Goal: Task Accomplishment & Management: Complete application form

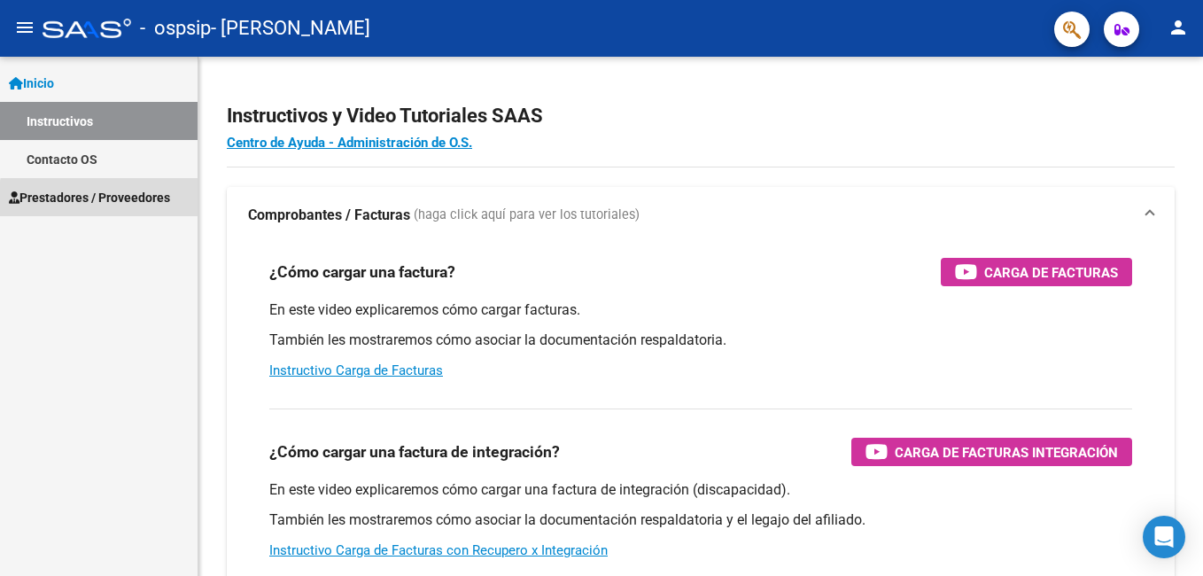
click at [121, 201] on span "Prestadores / Proveedores" at bounding box center [89, 197] width 161 height 19
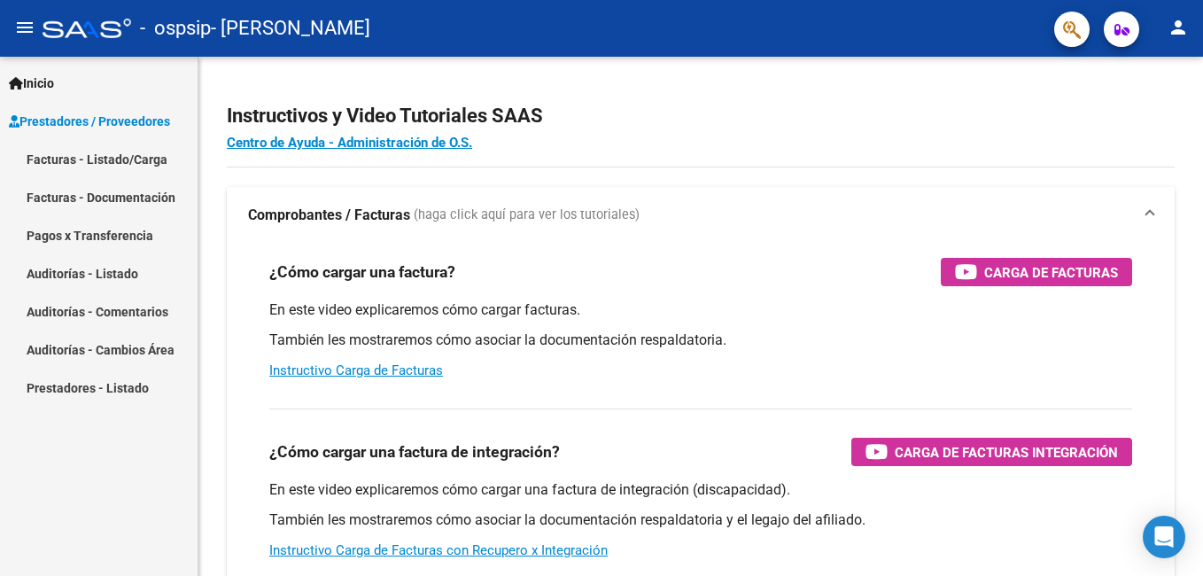
click at [123, 156] on link "Facturas - Listado/Carga" at bounding box center [99, 159] width 198 height 38
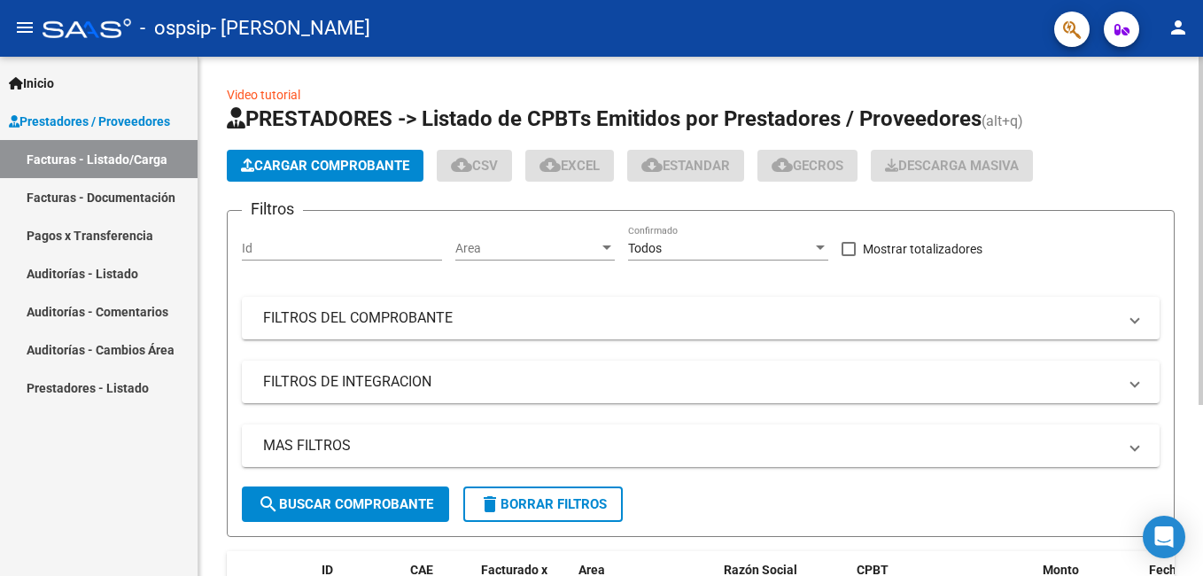
click at [272, 170] on span "Cargar Comprobante" at bounding box center [325, 166] width 168 height 16
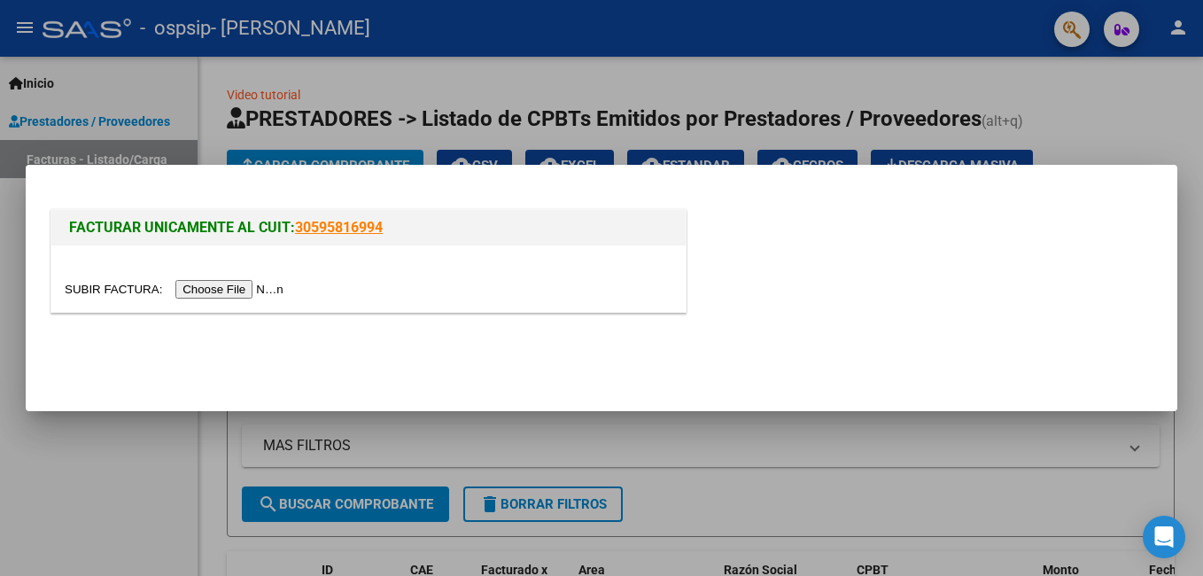
click at [221, 288] on input "file" at bounding box center [177, 289] width 224 height 19
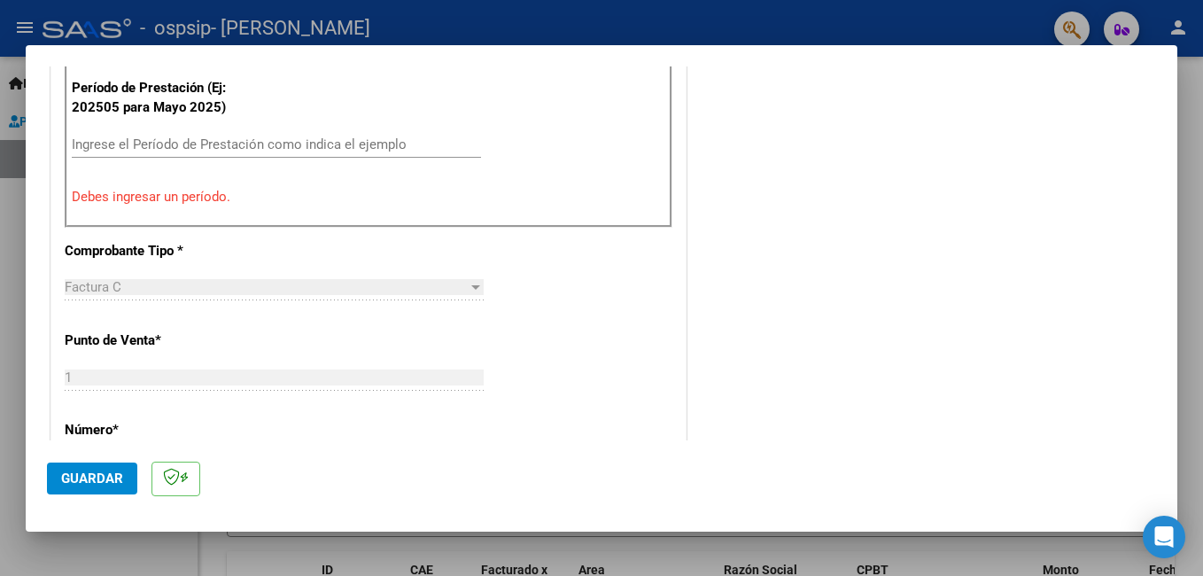
scroll to position [532, 0]
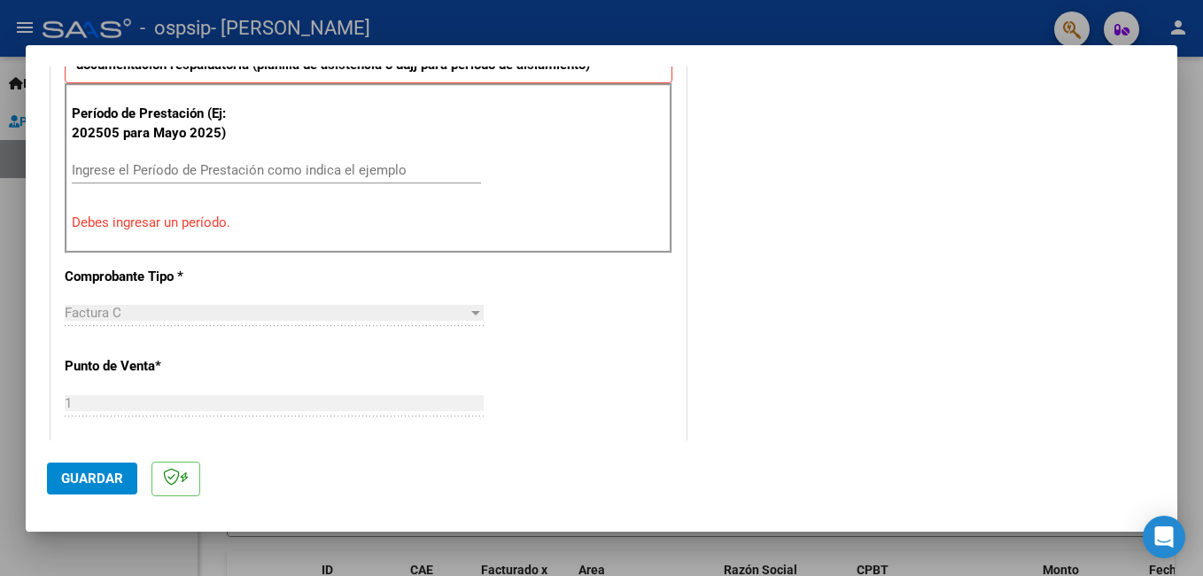
click at [162, 173] on input "Ingrese el Período de Prestación como indica el ejemplo" at bounding box center [276, 170] width 409 height 16
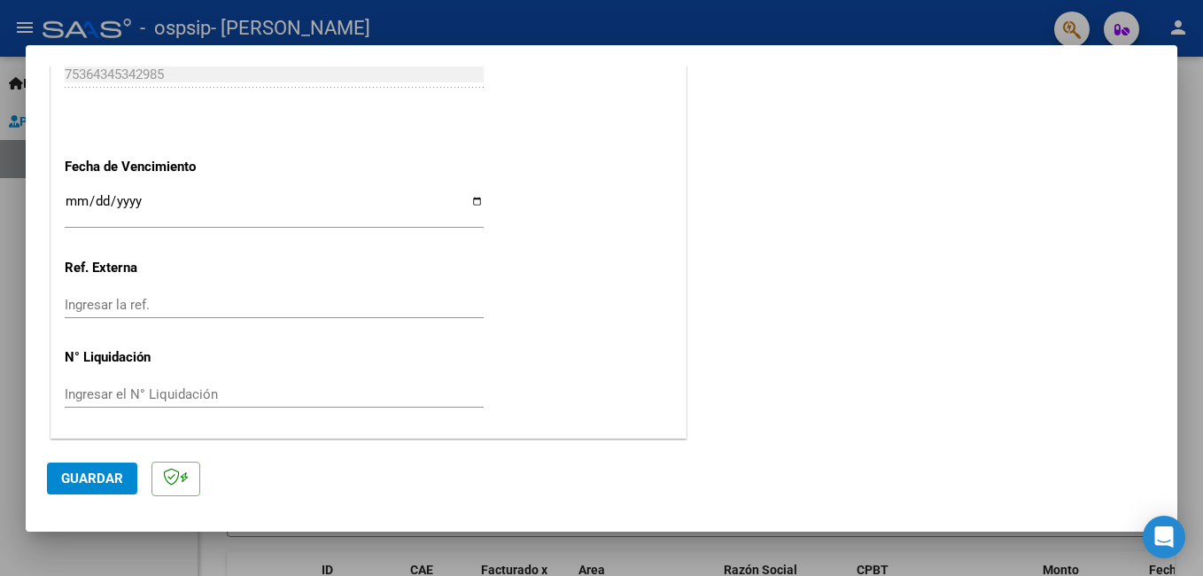
scroll to position [1185, 0]
type input "202508"
click at [475, 197] on input "Ingresar la fecha" at bounding box center [274, 207] width 419 height 28
type input "[DATE]"
click at [336, 203] on input "[DATE]" at bounding box center [274, 207] width 419 height 28
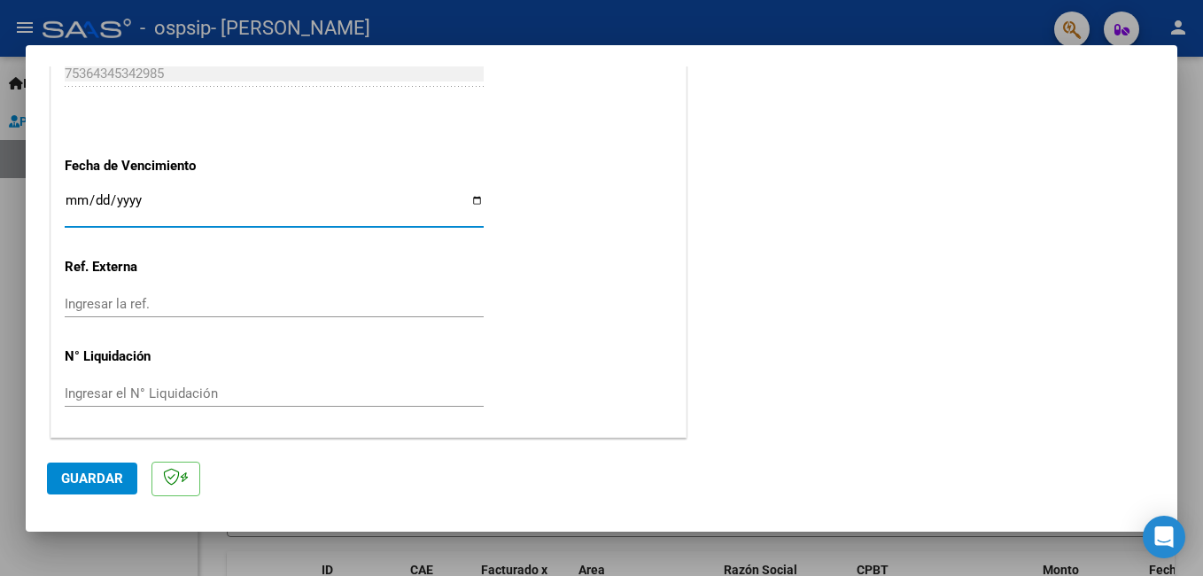
click at [103, 200] on input "Ingresar la fecha" at bounding box center [274, 207] width 419 height 28
click at [151, 202] on input "Ingresar la fecha" at bounding box center [274, 207] width 419 height 28
click at [147, 200] on input "Ingresar la fecha" at bounding box center [274, 207] width 419 height 28
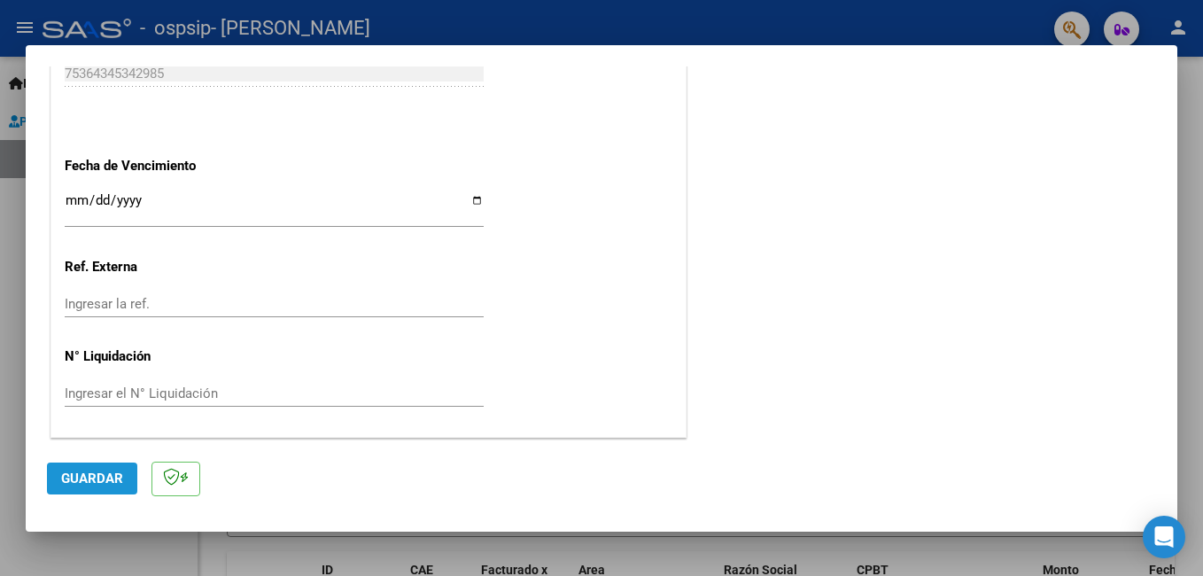
click at [85, 487] on button "Guardar" at bounding box center [92, 478] width 90 height 32
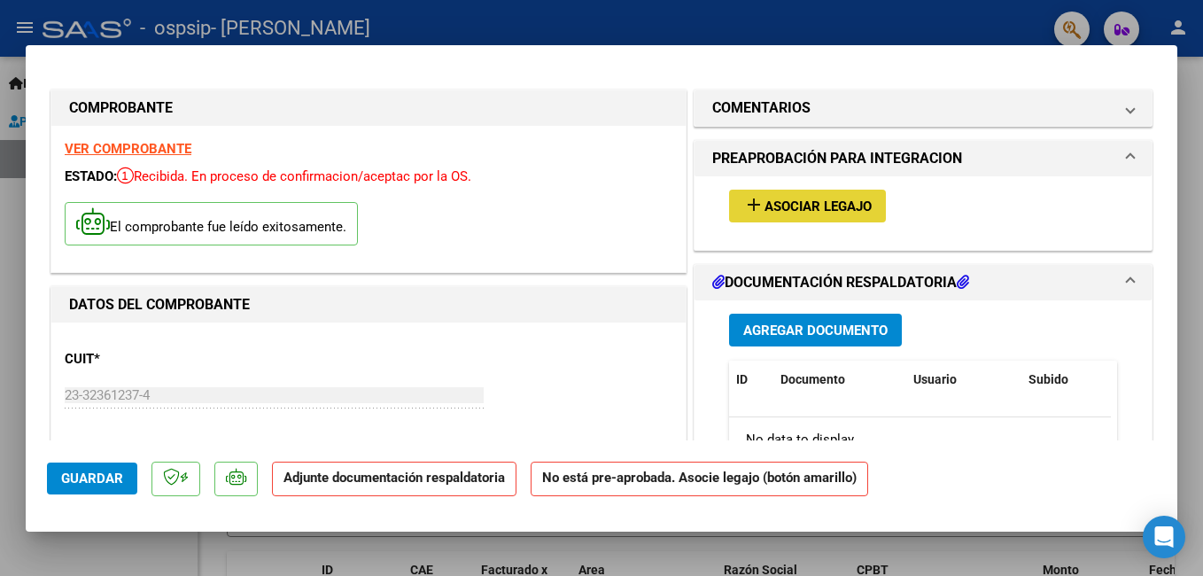
click at [796, 198] on span "Asociar Legajo" at bounding box center [818, 206] width 107 height 16
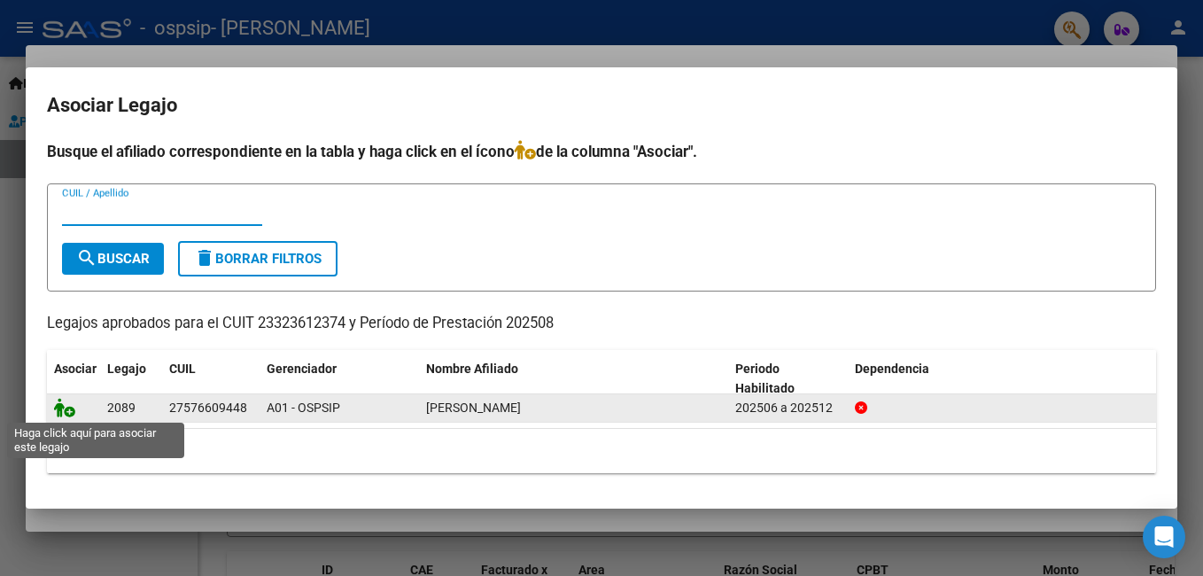
click at [70, 409] on icon at bounding box center [64, 407] width 21 height 19
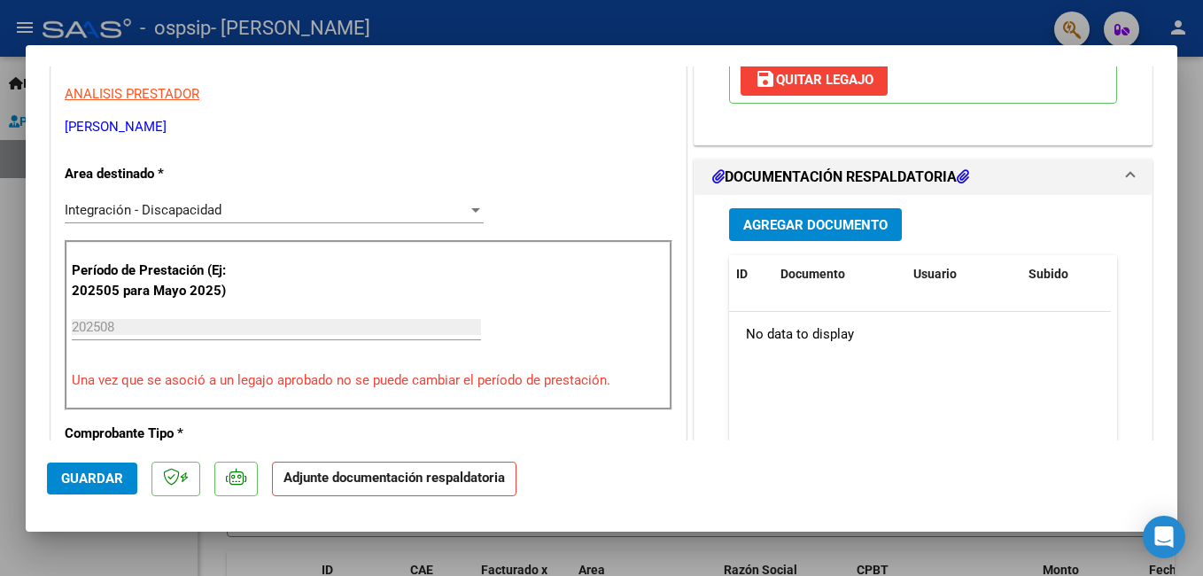
scroll to position [443, 0]
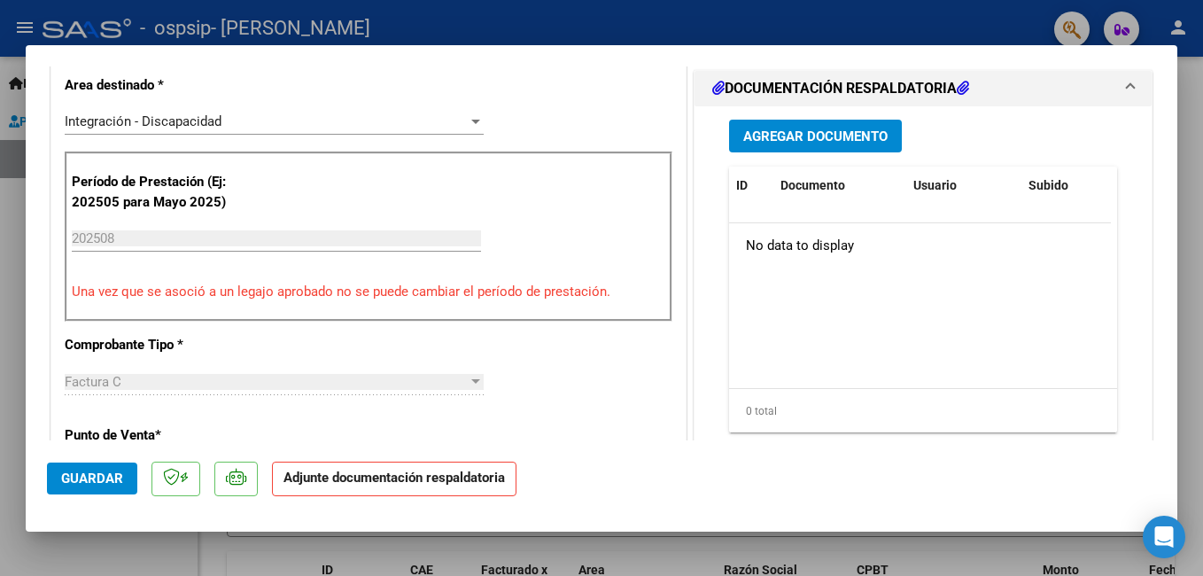
click at [802, 129] on span "Agregar Documento" at bounding box center [815, 136] width 144 height 16
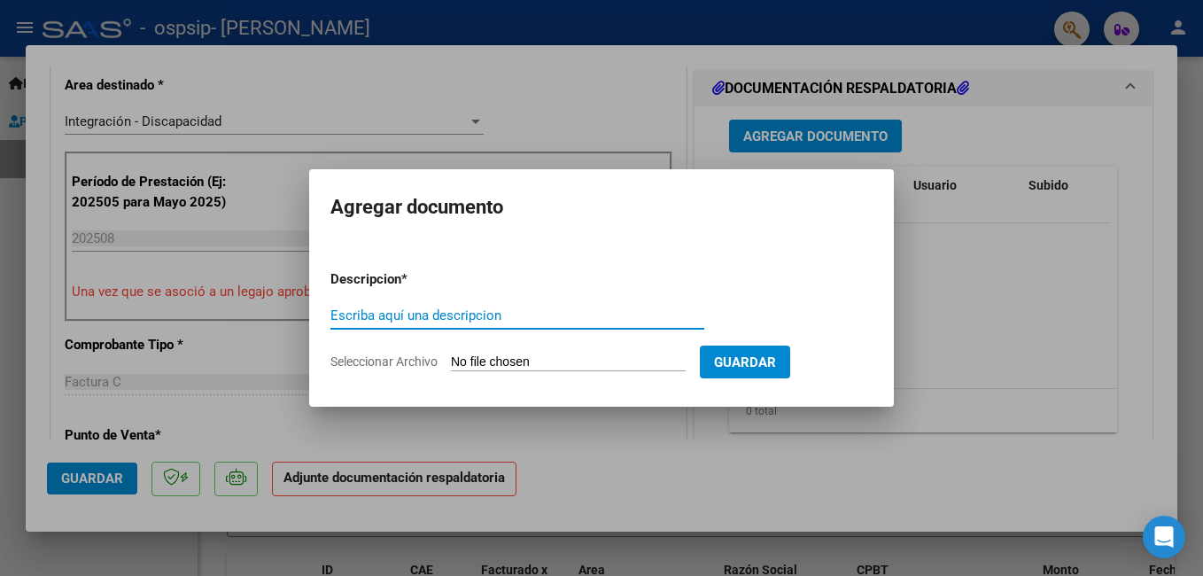
click at [527, 314] on input "Escriba aquí una descripcion" at bounding box center [517, 315] width 374 height 16
type input "factura 242"
click at [605, 358] on input "Seleccionar Archivo" at bounding box center [568, 362] width 235 height 17
type input "C:\fakepath\23323612374_011_00001_00000242.pdf"
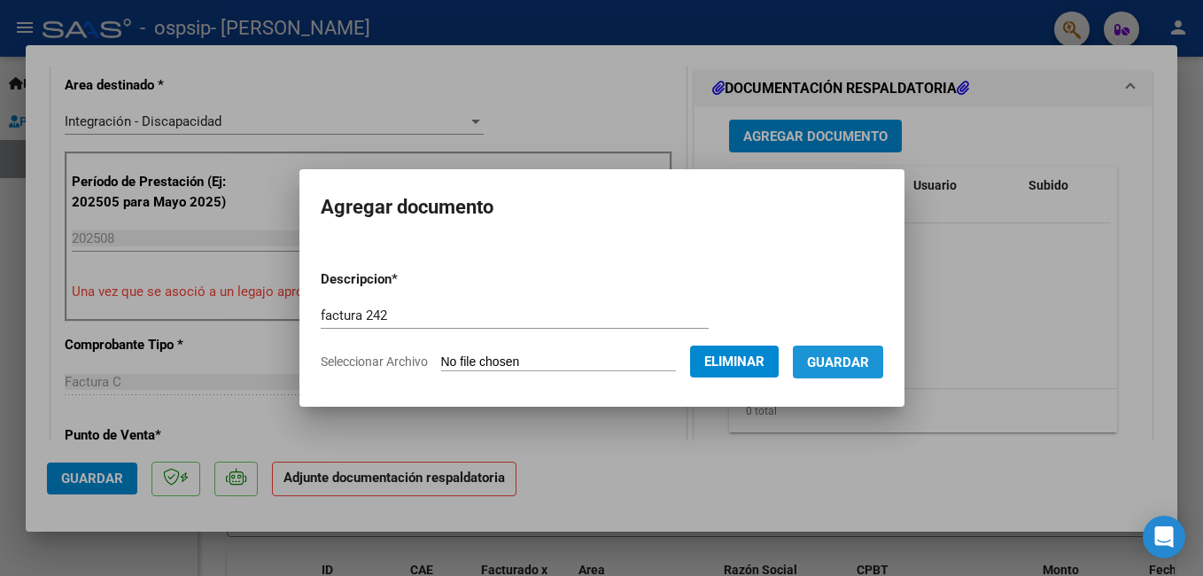
click at [883, 369] on button "Guardar" at bounding box center [838, 362] width 90 height 33
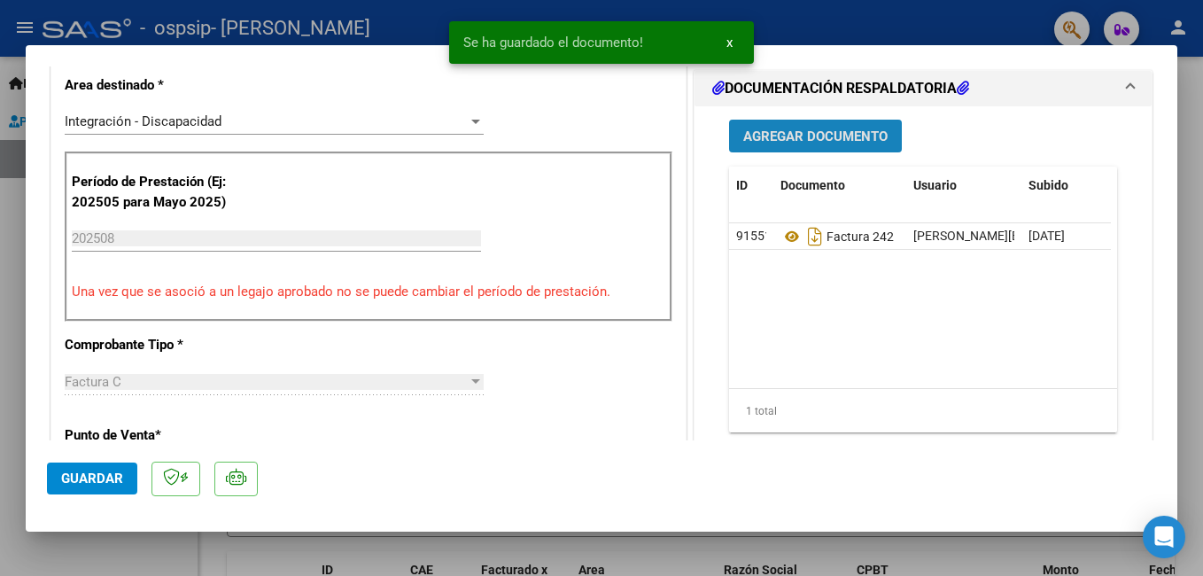
click at [781, 133] on span "Agregar Documento" at bounding box center [815, 136] width 144 height 16
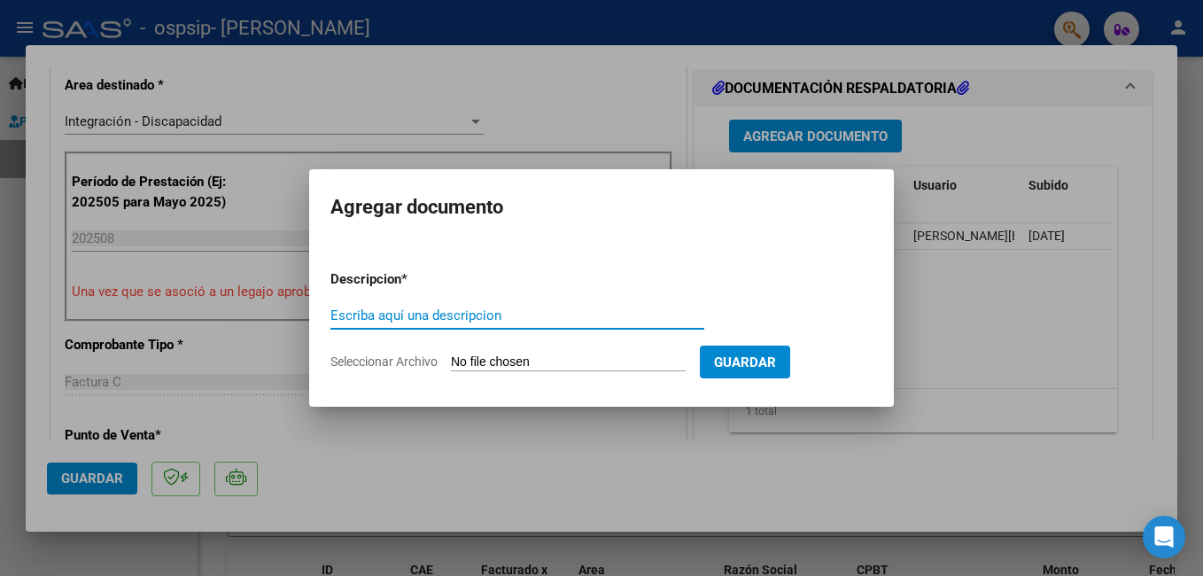
click at [546, 317] on input "Escriba aquí una descripcion" at bounding box center [517, 315] width 374 height 16
type input "cae"
click at [557, 363] on input "Seleccionar Archivo" at bounding box center [568, 362] width 235 height 17
type input "C:\fakepath\CAE FC 242.pdf"
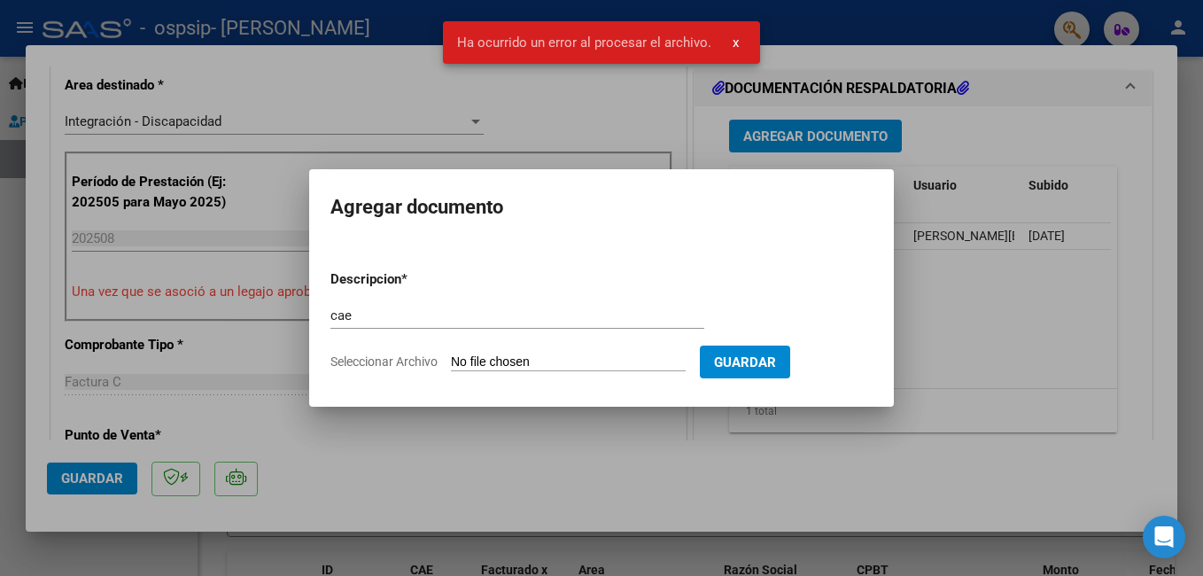
click at [629, 358] on input "Seleccionar Archivo" at bounding box center [568, 362] width 235 height 17
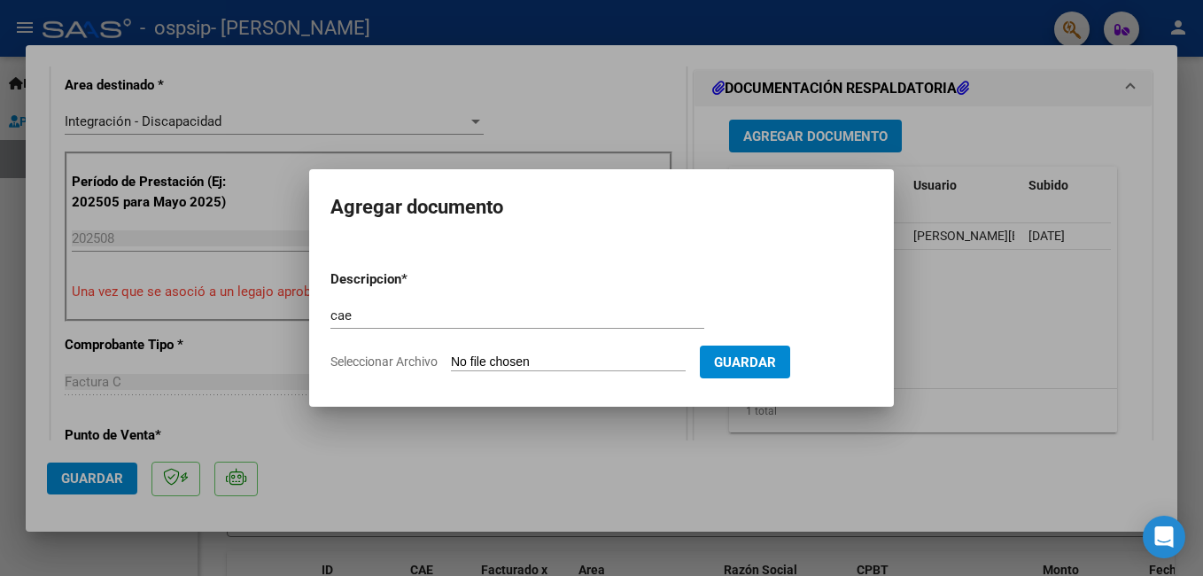
type input "C:\fakepath\CAE FC 242.pdf"
click at [555, 318] on input "cae" at bounding box center [517, 315] width 374 height 16
type input "c"
type input "CAE"
click at [558, 355] on input "Seleccionar Archivo" at bounding box center [568, 362] width 235 height 17
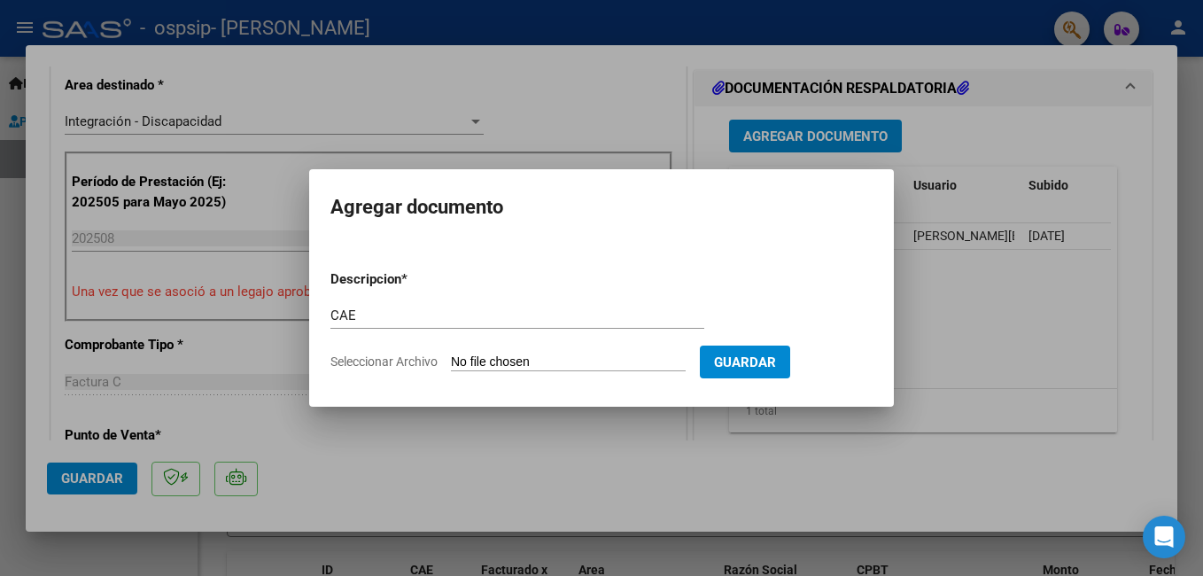
type input "C:\fakepath\CAE FC 242.pdf"
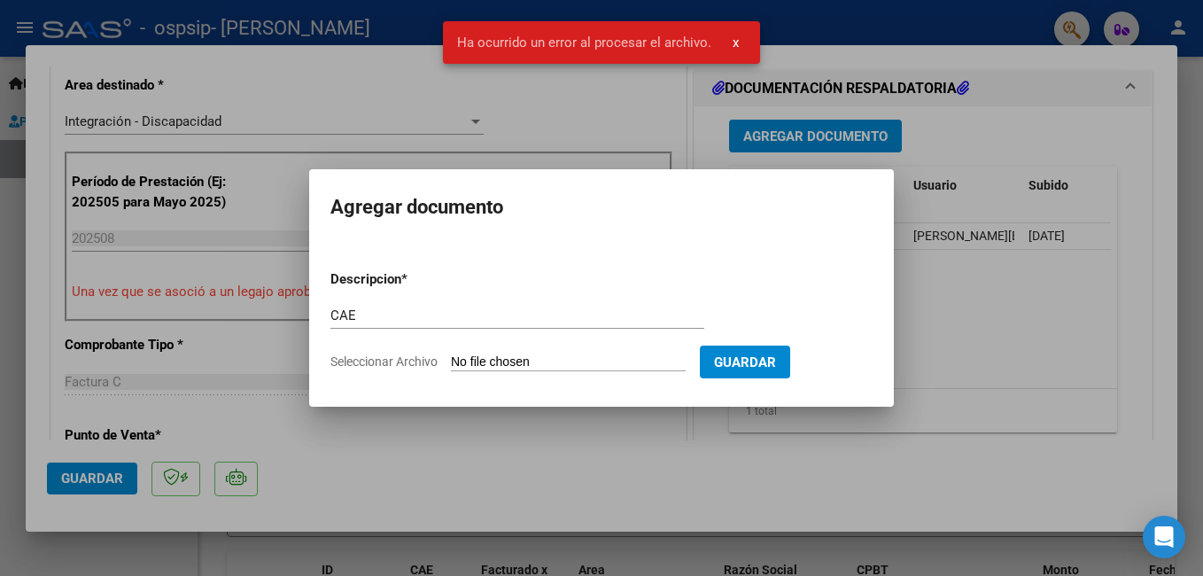
click at [952, 307] on div at bounding box center [601, 288] width 1203 height 576
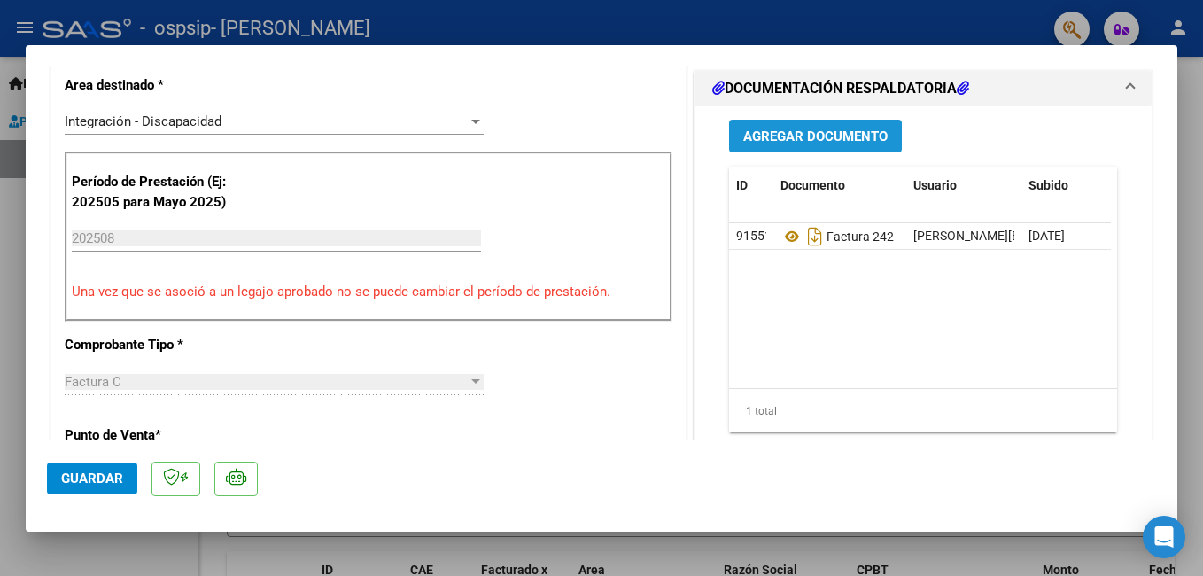
click at [786, 124] on button "Agregar Documento" at bounding box center [815, 136] width 173 height 33
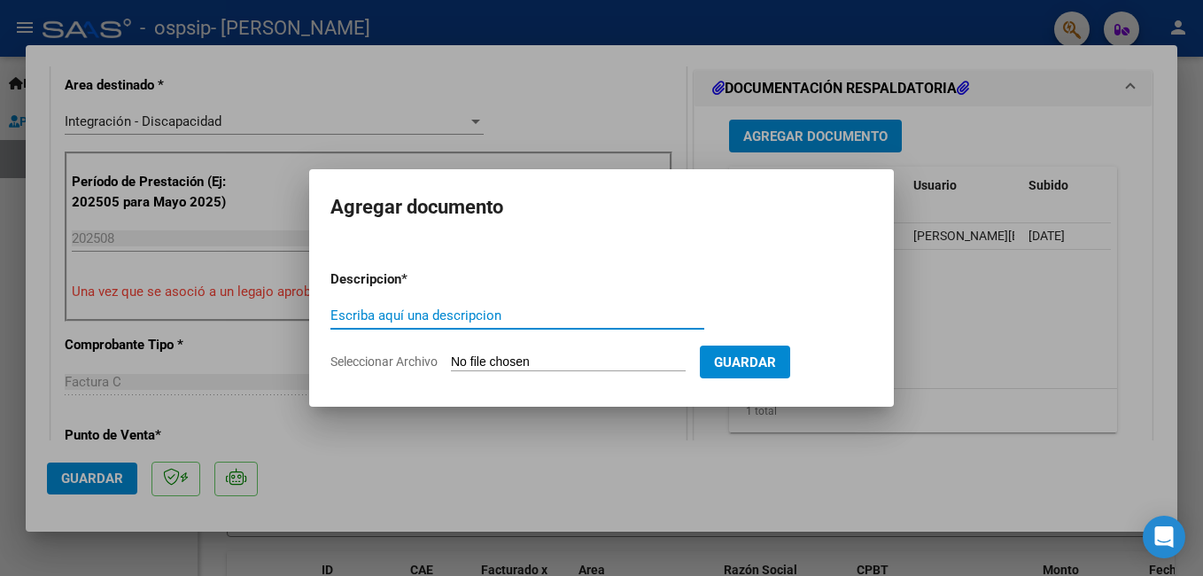
click at [456, 312] on input "Escriba aquí una descripcion" at bounding box center [517, 315] width 374 height 16
type input "ASISTENCIA"
click at [503, 358] on input "Seleccionar Archivo" at bounding box center [568, 362] width 235 height 17
type input "C:\fakepath\CamScanner [DATE] 14.06.pdf"
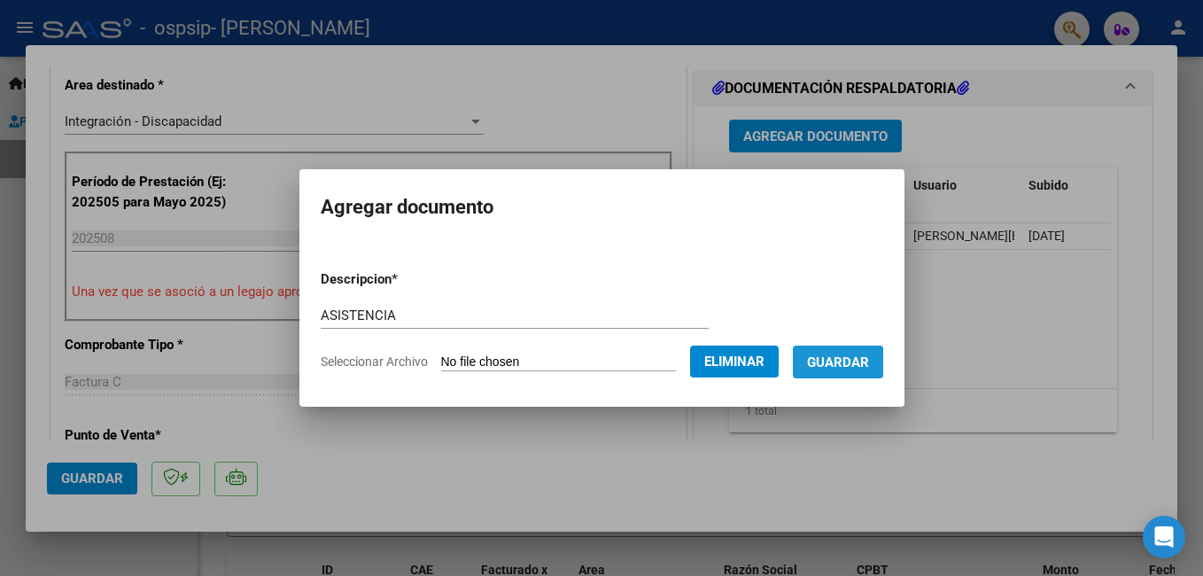
click at [855, 363] on span "Guardar" at bounding box center [838, 362] width 62 height 16
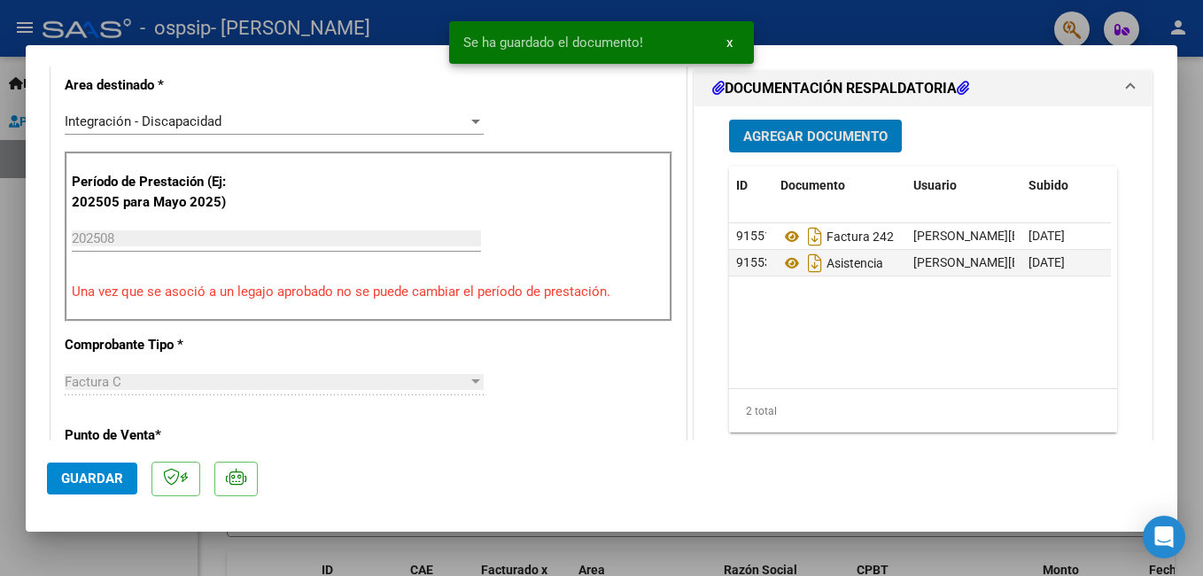
click at [779, 126] on button "Agregar Documento" at bounding box center [815, 136] width 173 height 33
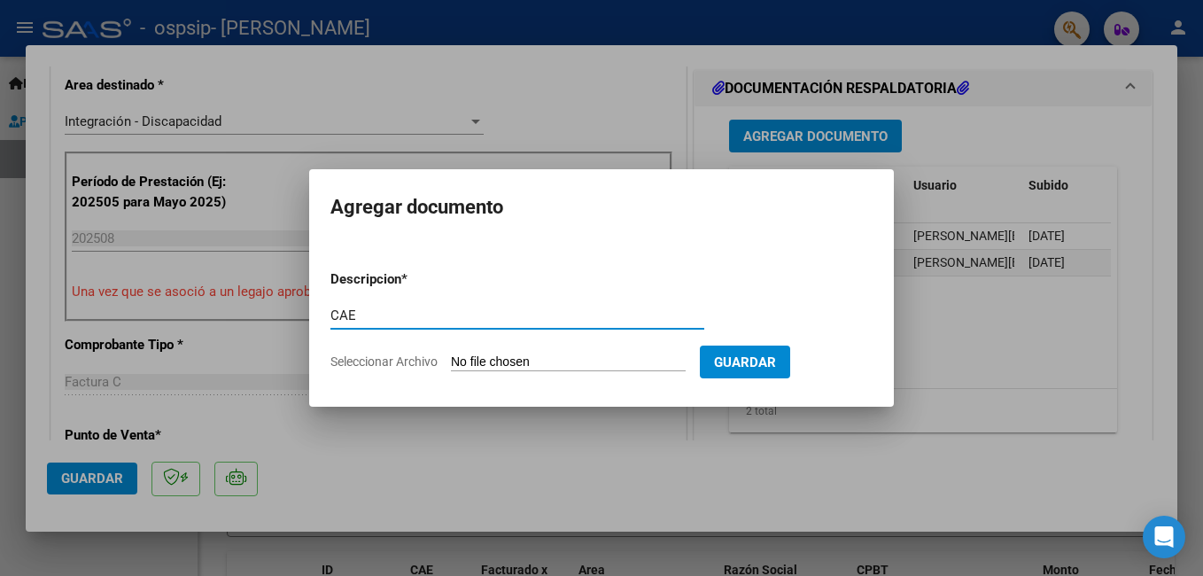
type input "CAE"
click at [633, 356] on input "Seleccionar Archivo" at bounding box center [568, 362] width 235 height 17
type input "C:\fakepath\CAE FC 242.pdf"
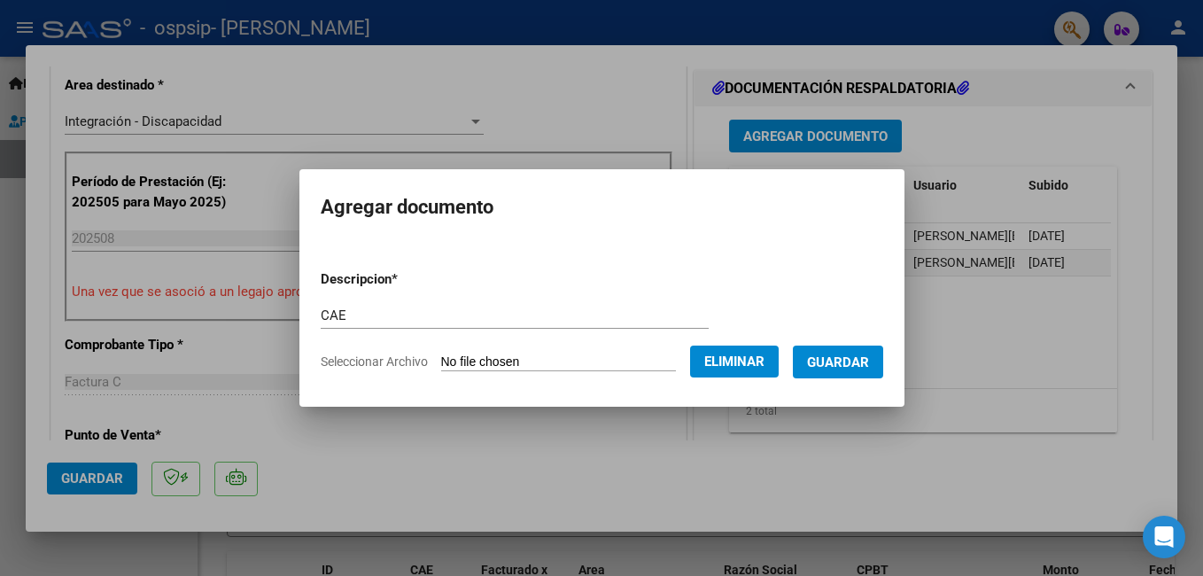
click at [869, 369] on span "Guardar" at bounding box center [838, 362] width 62 height 16
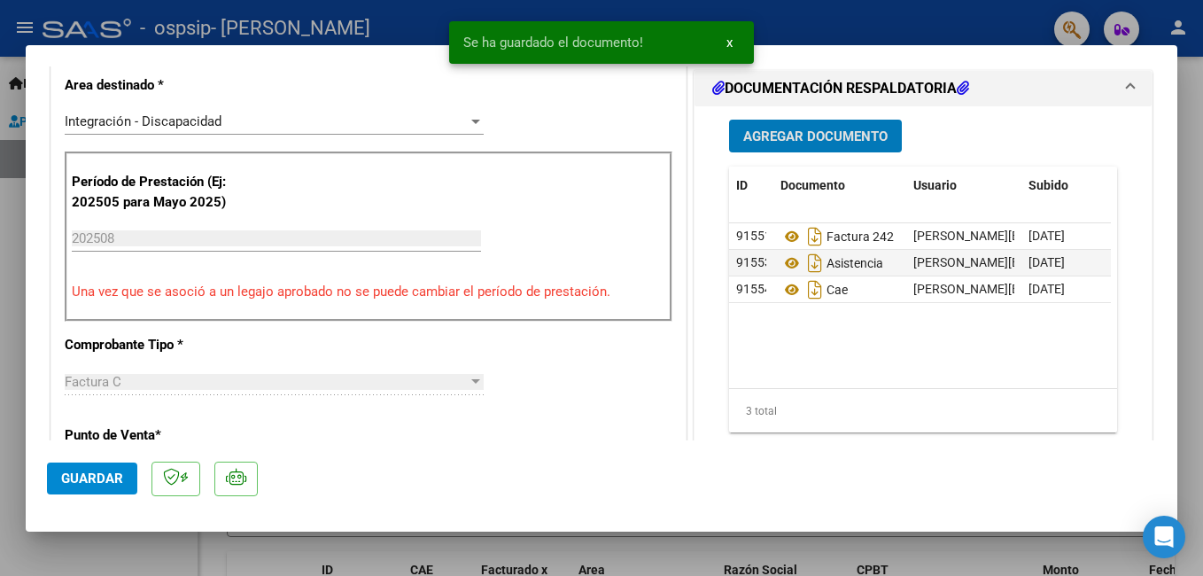
click at [794, 138] on span "Agregar Documento" at bounding box center [815, 136] width 144 height 16
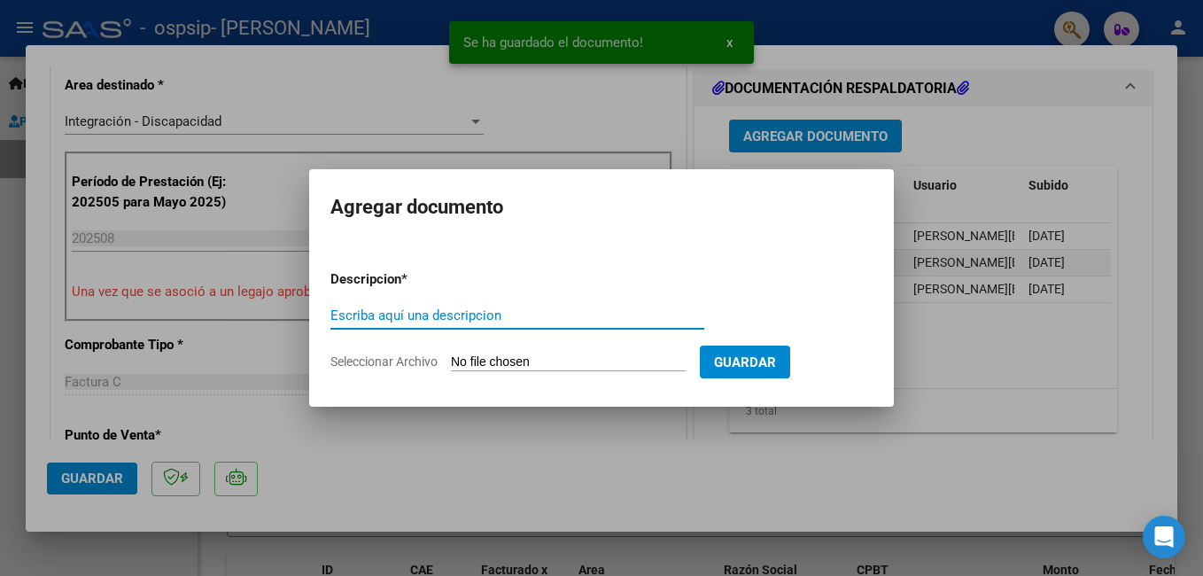
click at [533, 313] on input "Escriba aquí una descripcion" at bounding box center [517, 315] width 374 height 16
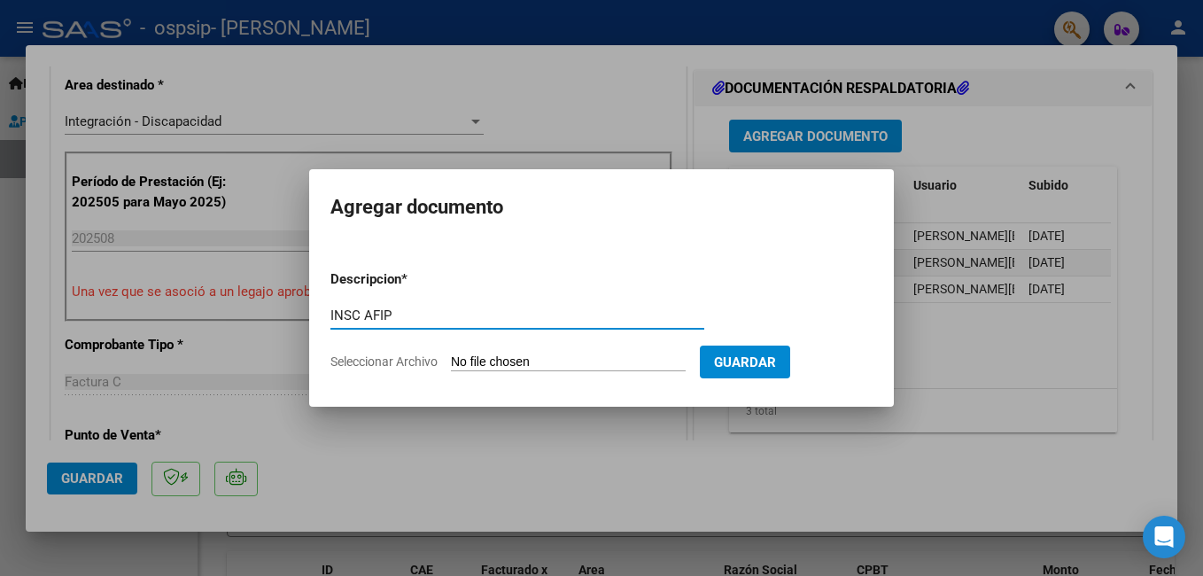
type input "INSC AFIP"
click at [586, 360] on input "Seleccionar Archivo" at bounding box center [568, 362] width 235 height 17
type input "C:\fakepath\CONST DE CUIT AL 08092025.pdf"
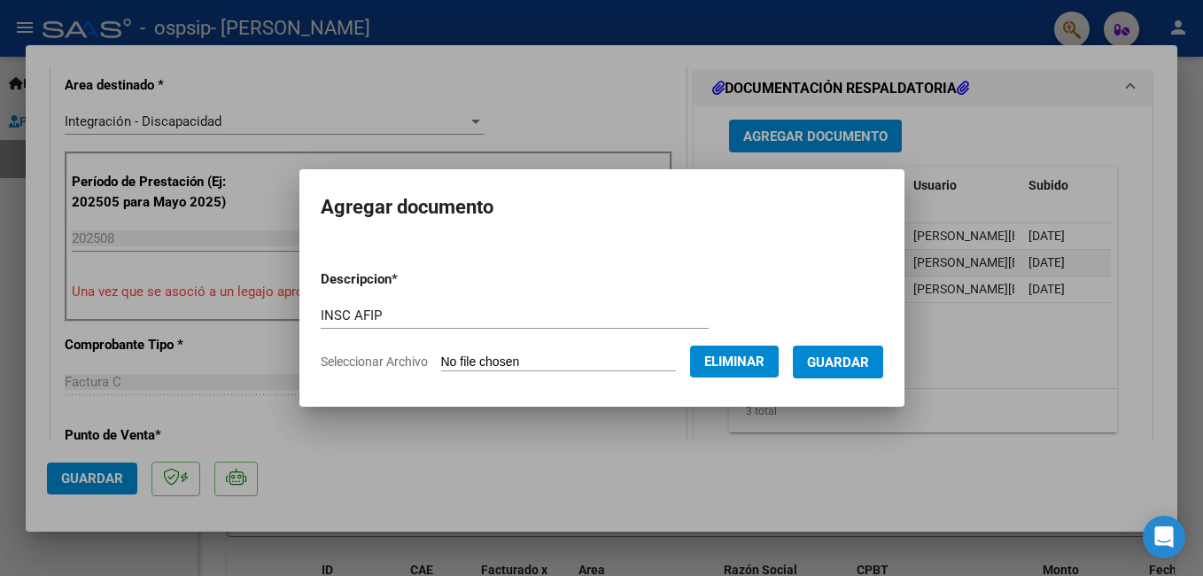
click at [869, 358] on span "Guardar" at bounding box center [838, 362] width 62 height 16
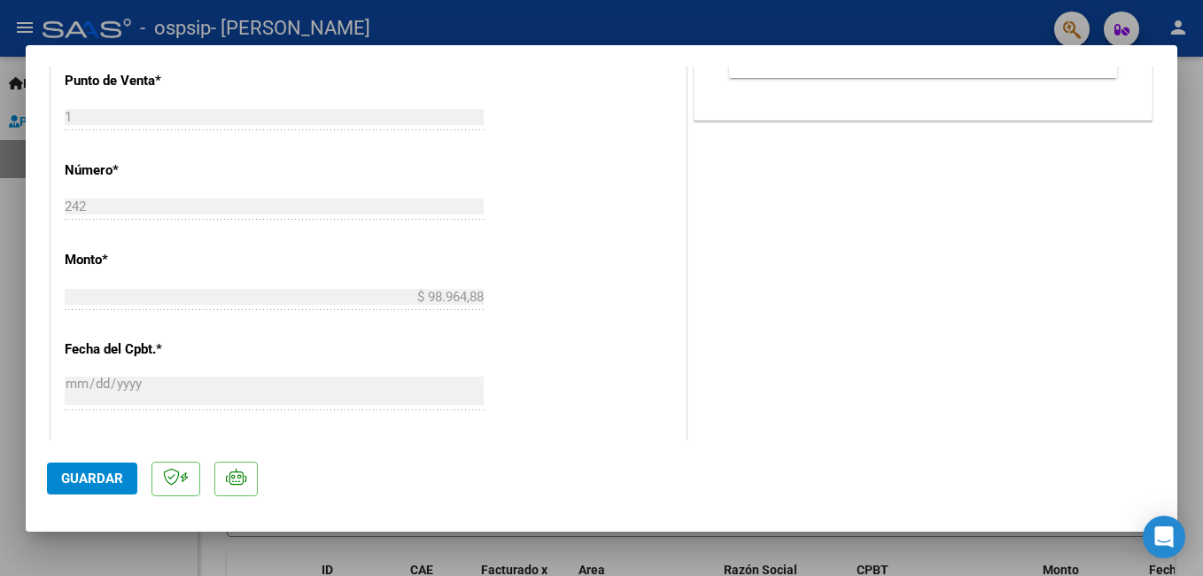
scroll to position [1211, 0]
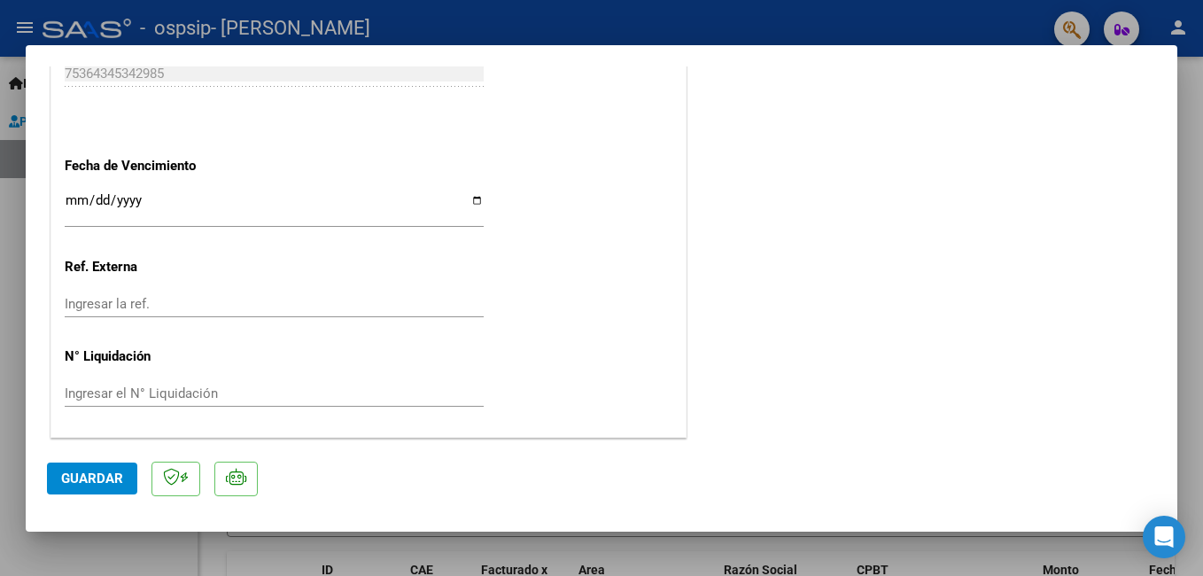
click at [93, 477] on span "Guardar" at bounding box center [92, 478] width 62 height 16
click at [93, 475] on span "Guardar" at bounding box center [92, 478] width 62 height 16
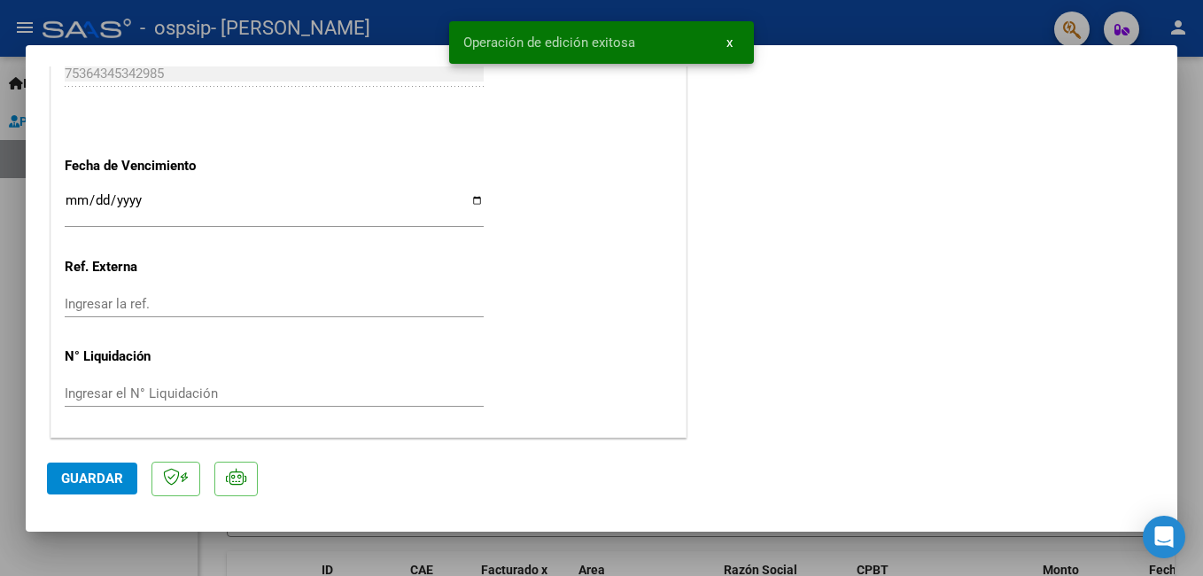
click at [1198, 322] on div at bounding box center [601, 288] width 1203 height 576
type input "$ 0,00"
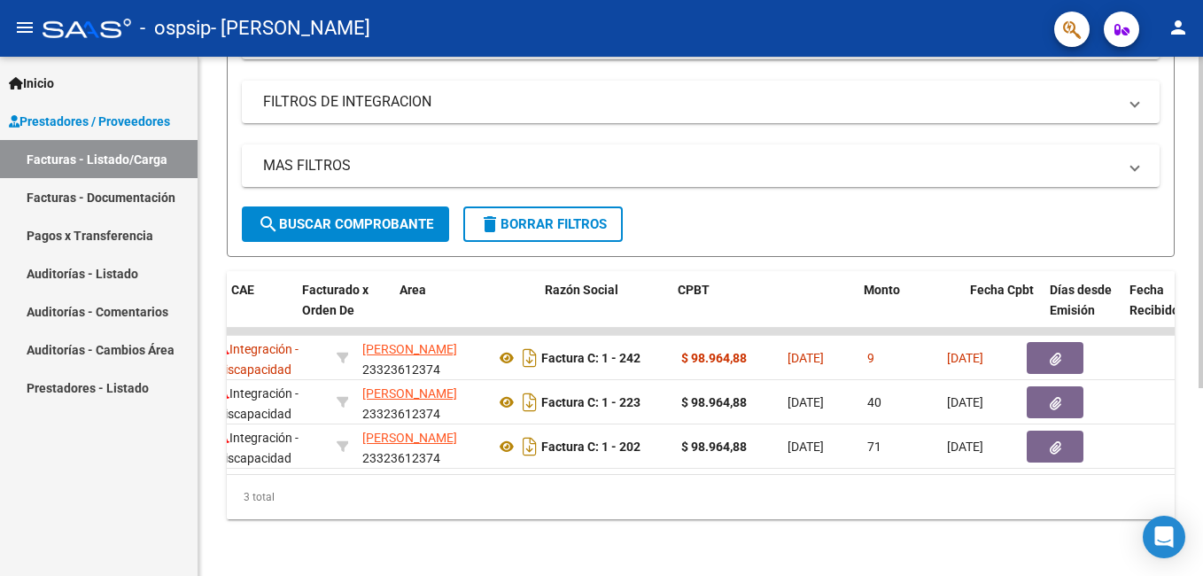
scroll to position [0, 0]
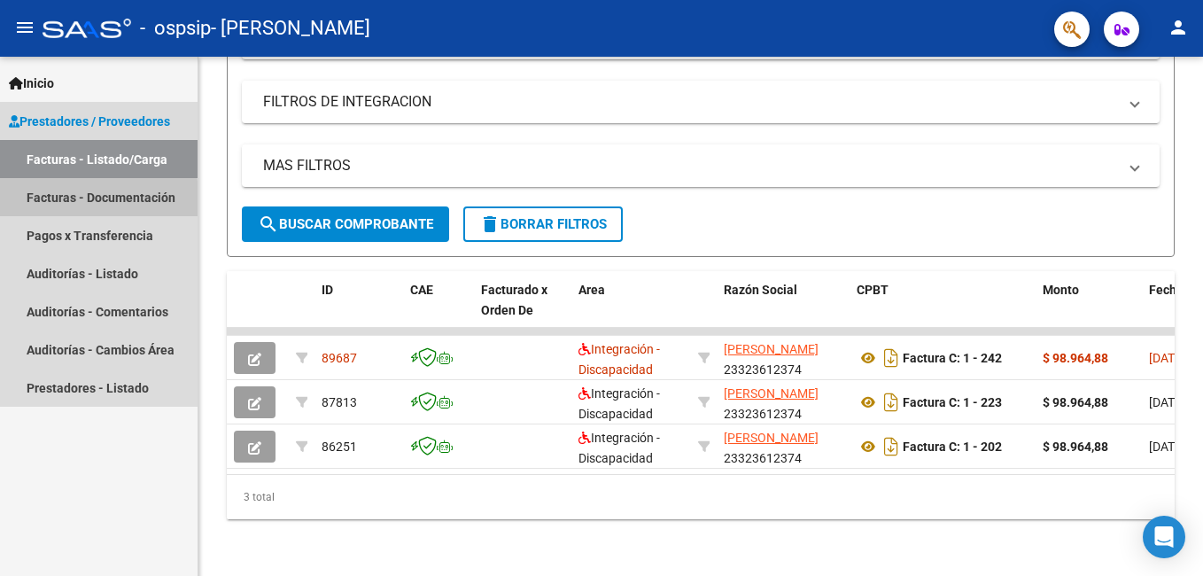
click at [61, 202] on link "Facturas - Documentación" at bounding box center [99, 197] width 198 height 38
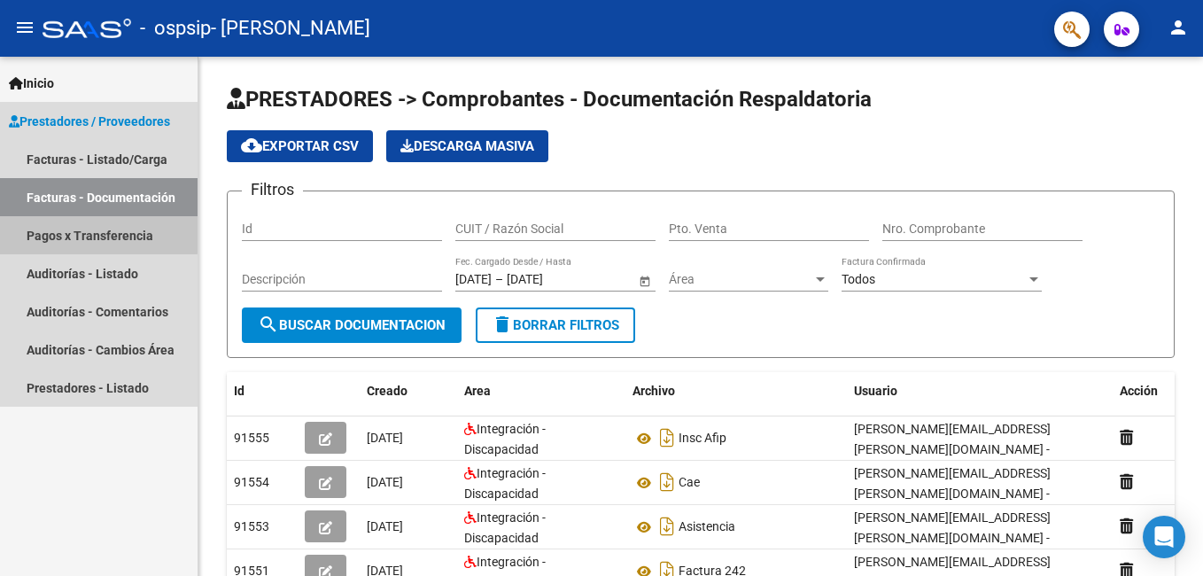
click at [77, 233] on link "Pagos x Transferencia" at bounding box center [99, 235] width 198 height 38
